Goal: Find specific page/section: Find specific page/section

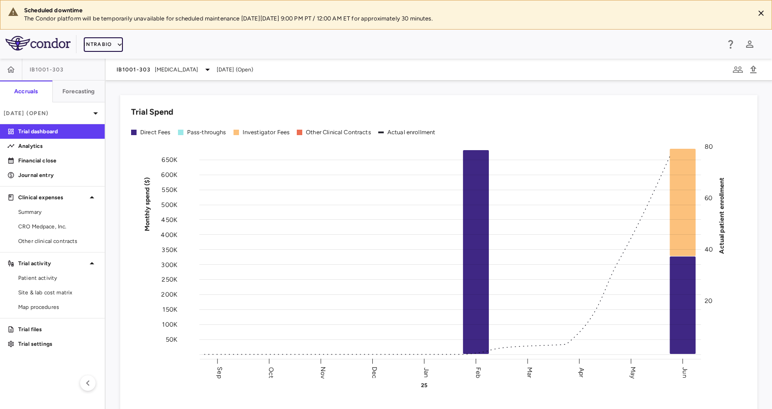
click at [117, 41] on icon "button" at bounding box center [120, 45] width 8 height 8
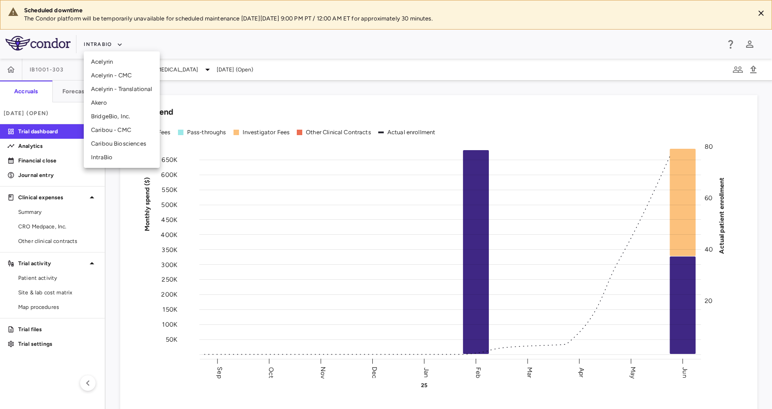
click at [117, 113] on li "BridgeBio, Inc." at bounding box center [122, 117] width 76 height 14
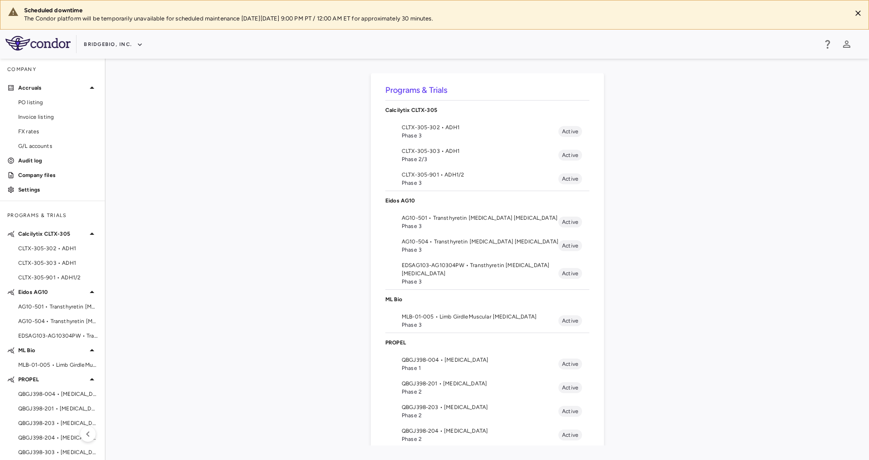
drag, startPoint x: 674, startPoint y: 4, endPoint x: 460, endPoint y: 408, distance: 457.8
click at [460, 408] on span "QBGJ398-203 • Achondroplasia" at bounding box center [480, 407] width 157 height 8
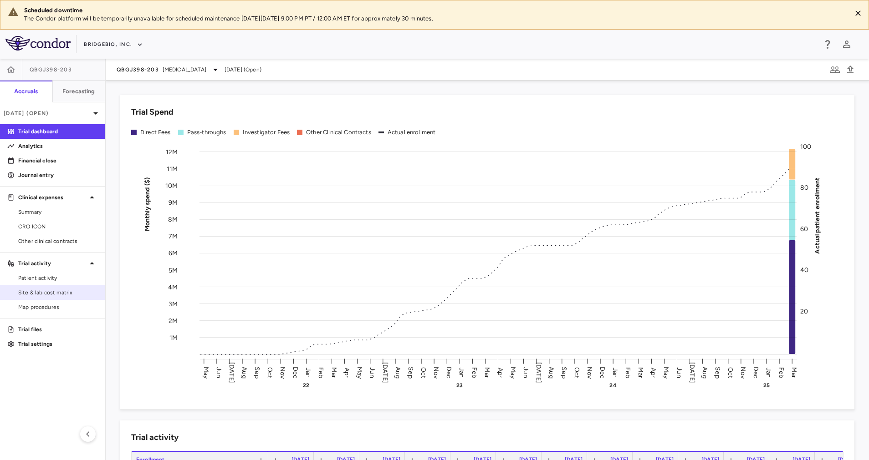
click at [46, 292] on span "Site & lab cost matrix" at bounding box center [57, 293] width 79 height 8
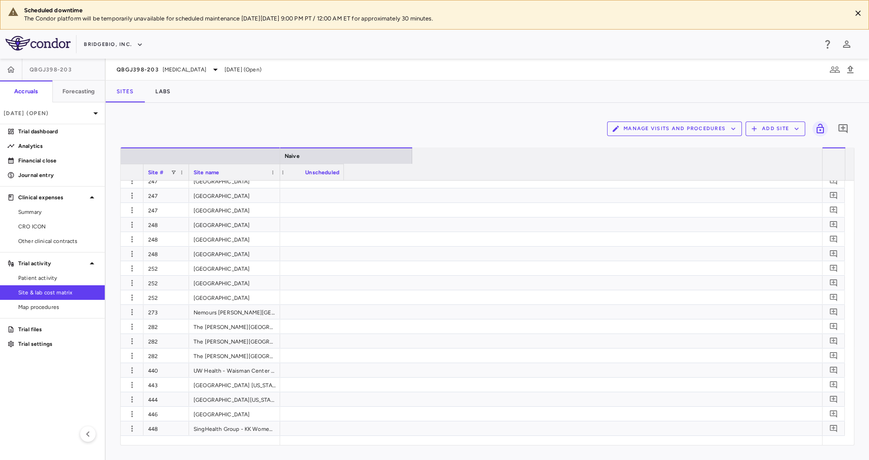
scroll to position [0, 5545]
